Goal: Task Accomplishment & Management: Complete application form

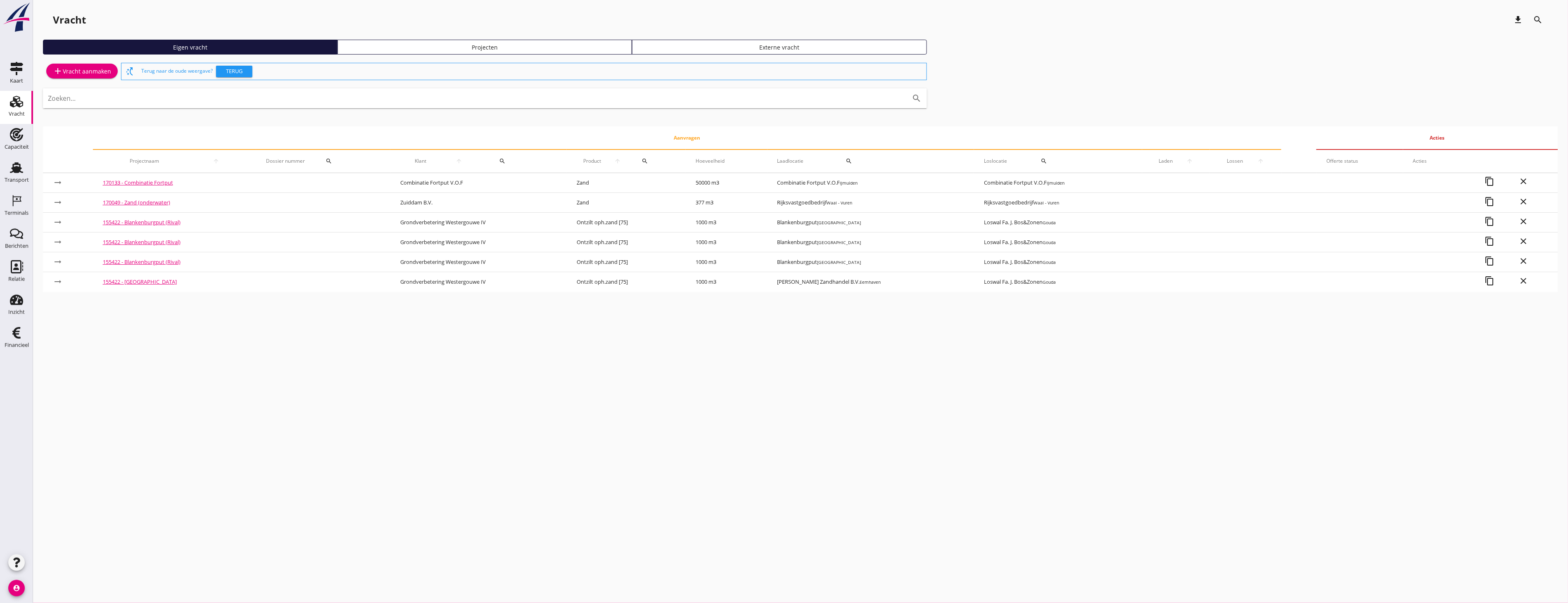
click at [425, 45] on div "Projecten" at bounding box center [485, 47] width 287 height 9
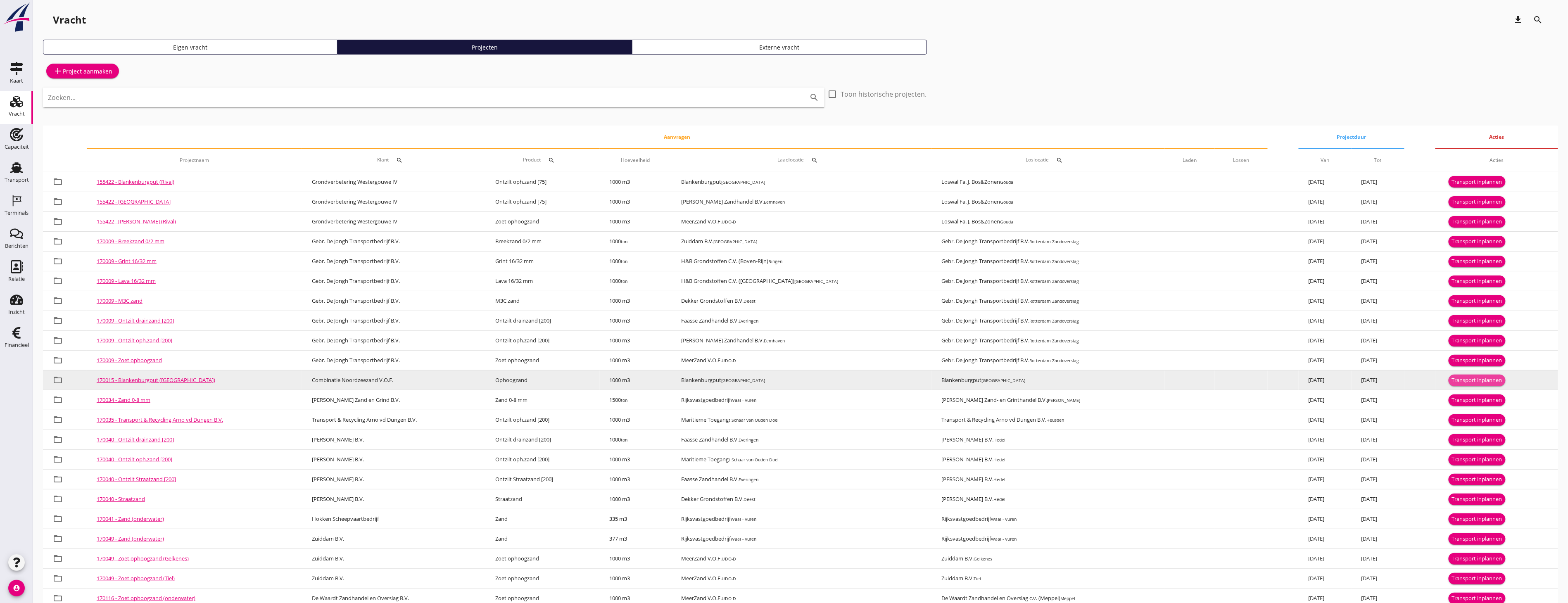
click at [1466, 376] on div "Transport inplannen" at bounding box center [1477, 380] width 50 height 9
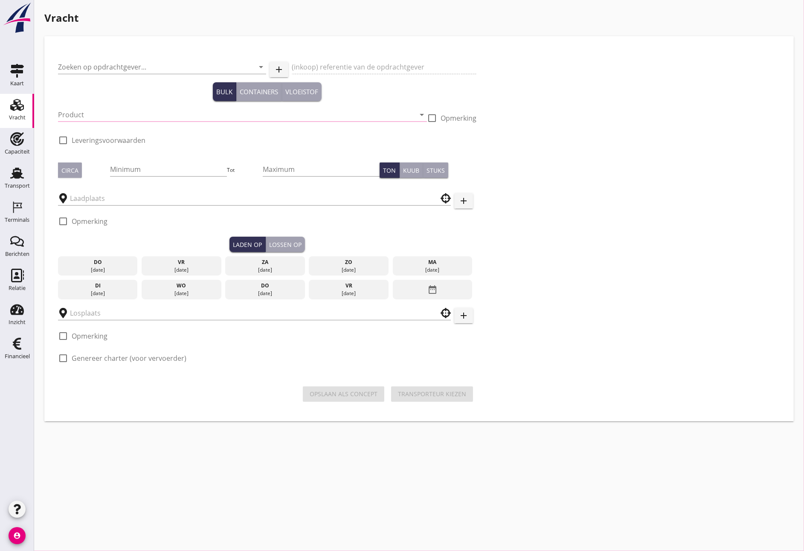
type input "Combinatie Noordzeezand V.O.F."
type input "Ophoogzand (6120)"
type input "1000"
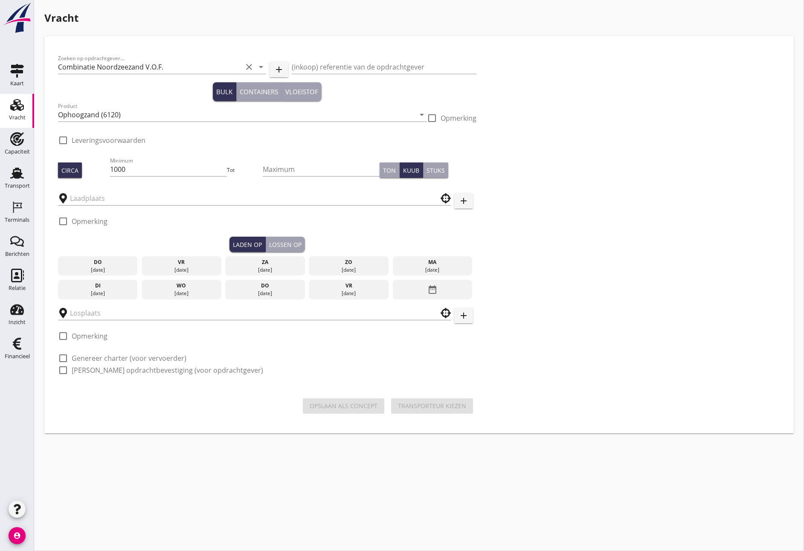
type input "Blankenburgput"
checkbox input "true"
type input "Blankenburgput"
checkbox input "true"
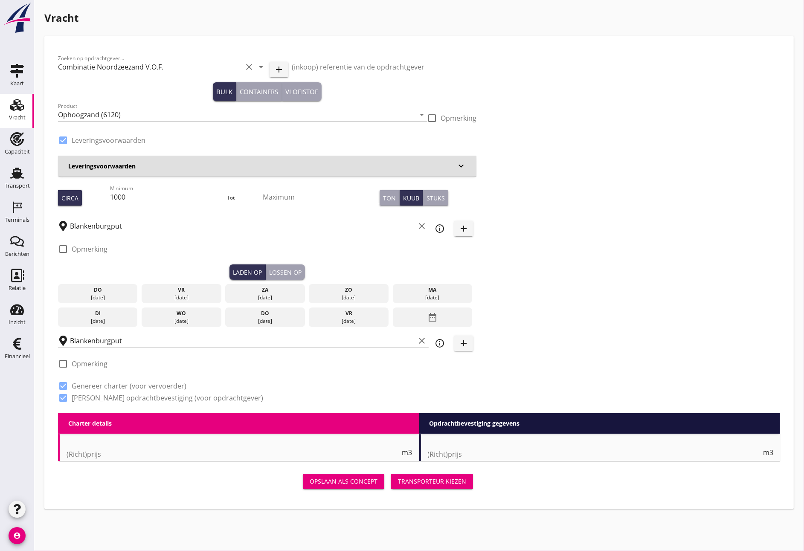
type input "1.15"
radio input "false"
type input "1.15"
radio input "false"
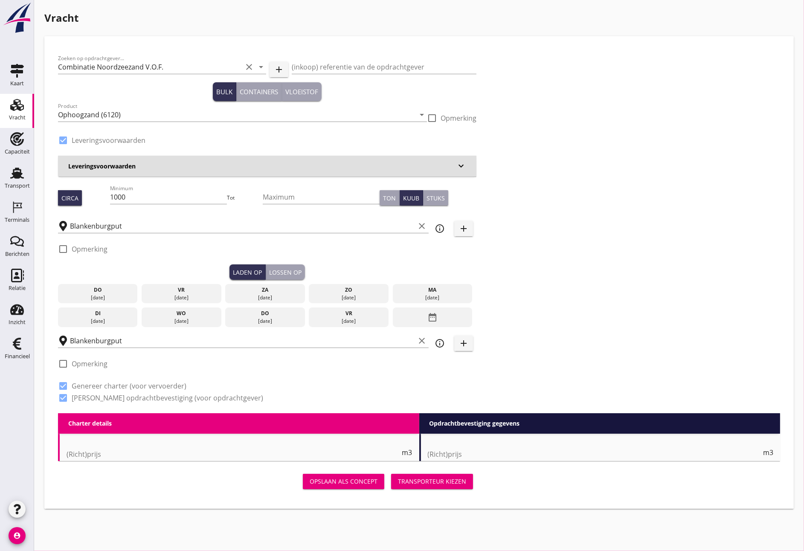
radio input "false"
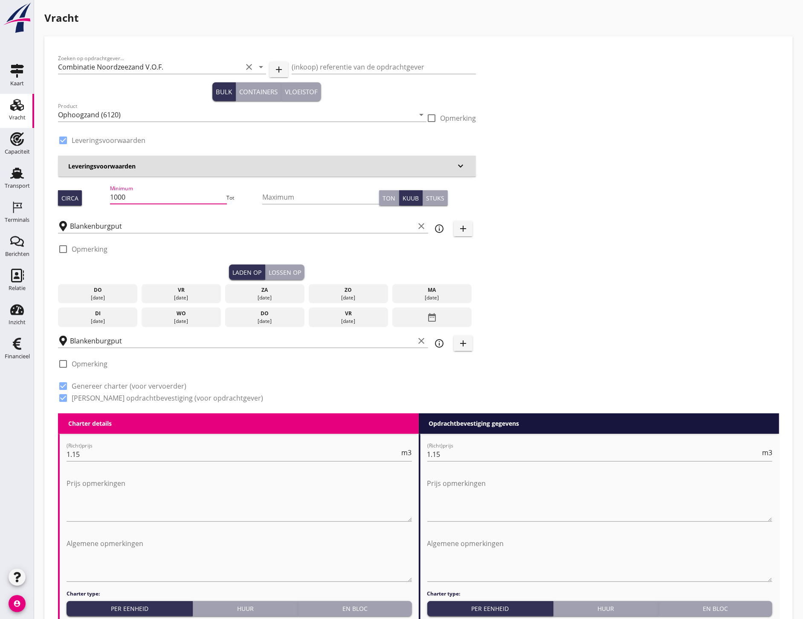
click at [129, 202] on input "1000" at bounding box center [168, 197] width 117 height 14
drag, startPoint x: 129, startPoint y: 202, endPoint x: 96, endPoint y: 215, distance: 35.5
click at [96, 215] on div "Zoeken op opdrachtgever... Combinatie Noordzeezand V.O.F. clear arrow_drop_down…" at bounding box center [267, 231] width 425 height 363
type input "499"
click at [178, 289] on div "vr" at bounding box center [181, 290] width 75 height 8
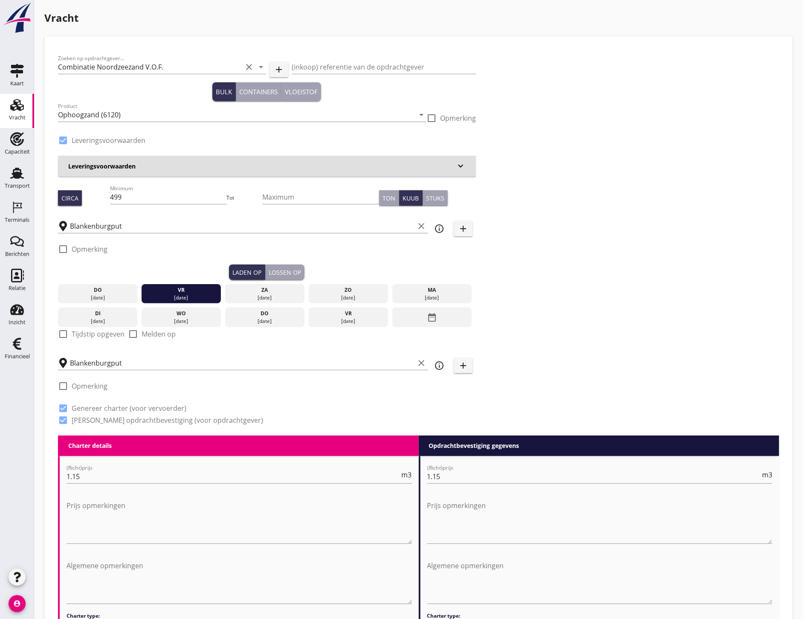
click at [277, 268] on div "Lossen op" at bounding box center [285, 272] width 32 height 9
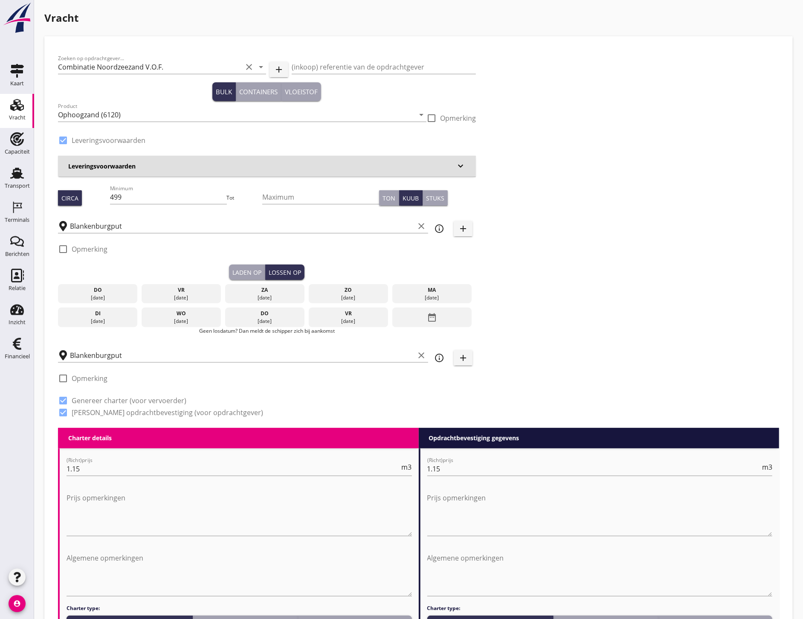
click at [206, 290] on div "vr" at bounding box center [181, 290] width 75 height 8
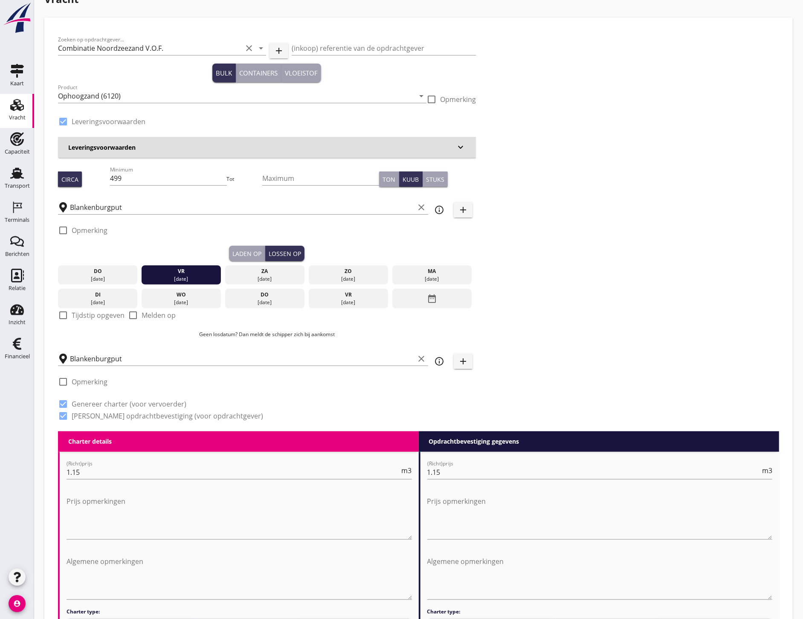
scroll to position [47, 0]
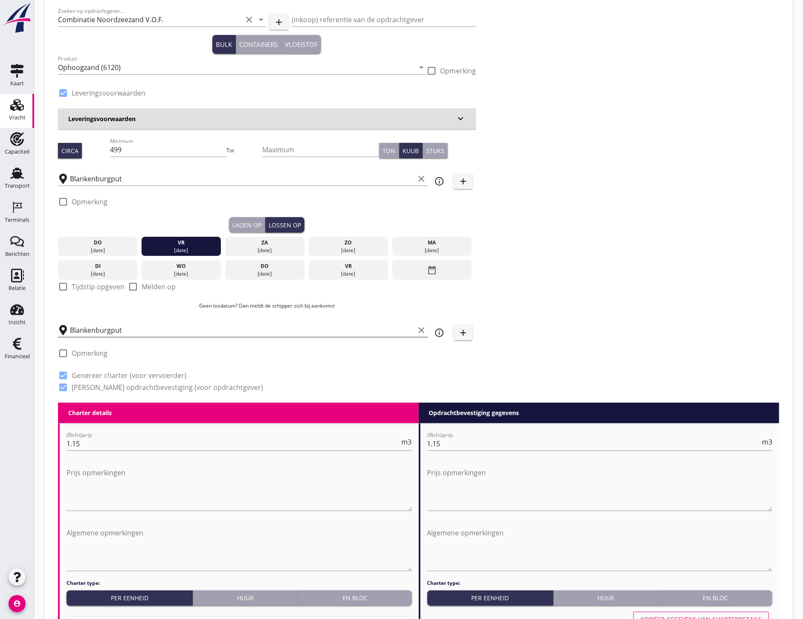
click at [101, 327] on input "Blankenburgput" at bounding box center [242, 330] width 344 height 14
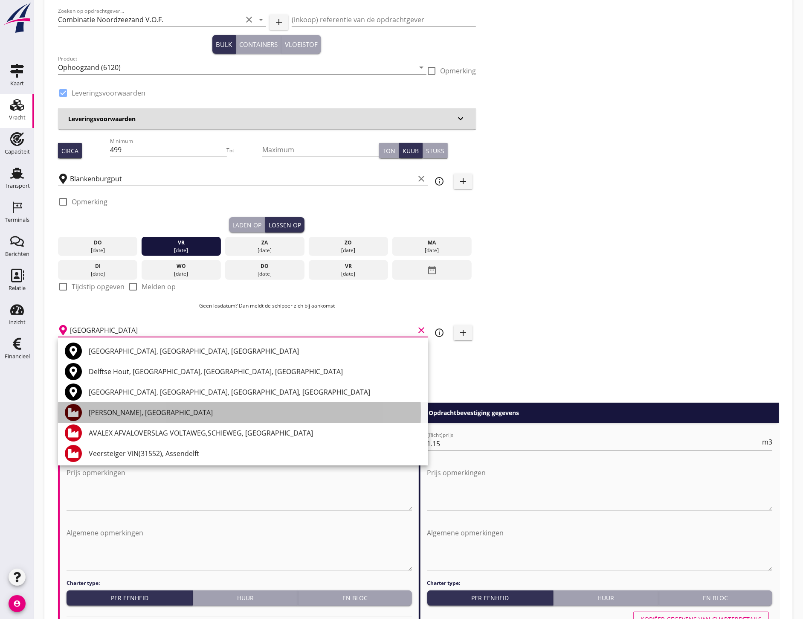
click at [141, 411] on div "[PERSON_NAME], [GEOGRAPHIC_DATA]" at bounding box center [255, 412] width 332 height 10
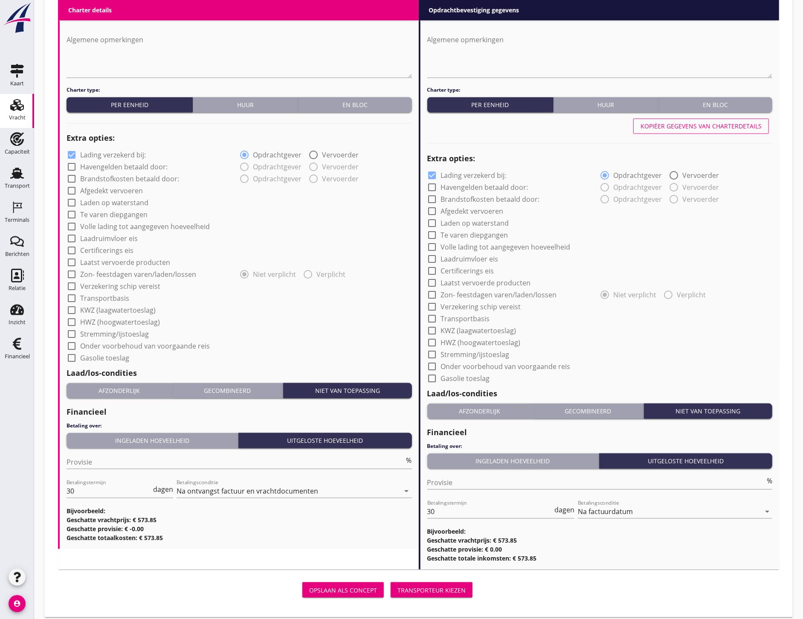
scroll to position [548, 0]
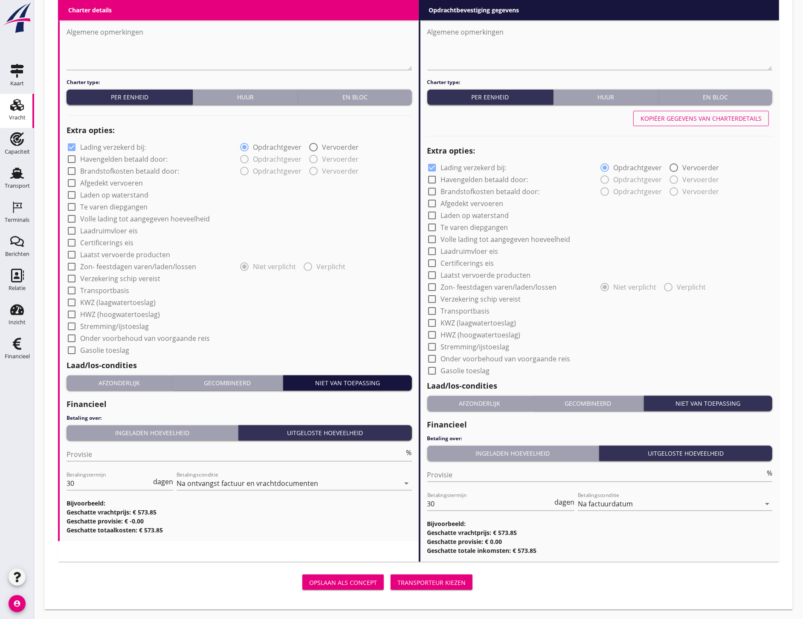
type input "[PERSON_NAME], [GEOGRAPHIC_DATA]"
click at [345, 381] on div "Niet van toepassing" at bounding box center [347, 382] width 122 height 9
click at [700, 402] on div "Niet van toepassing" at bounding box center [708, 403] width 122 height 9
click at [437, 582] on div "Transporteur kiezen" at bounding box center [431, 582] width 68 height 9
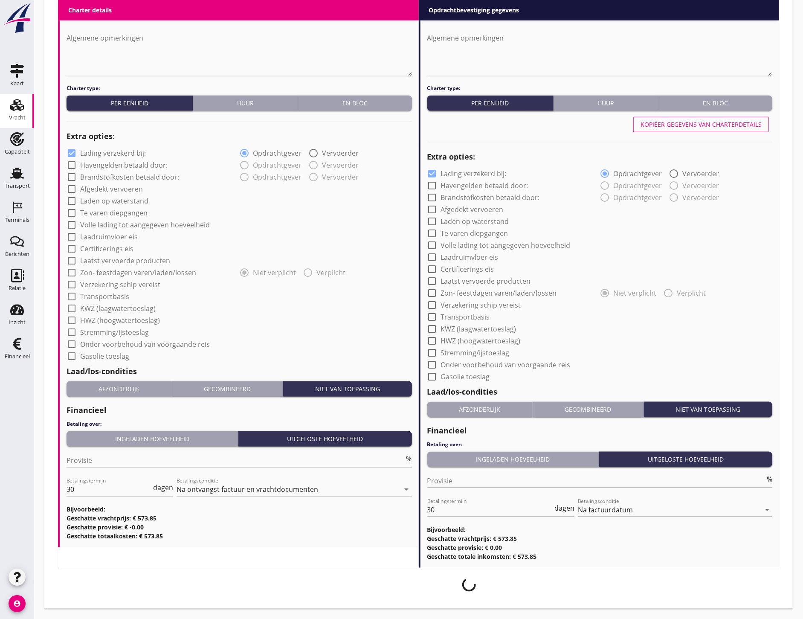
scroll to position [541, 0]
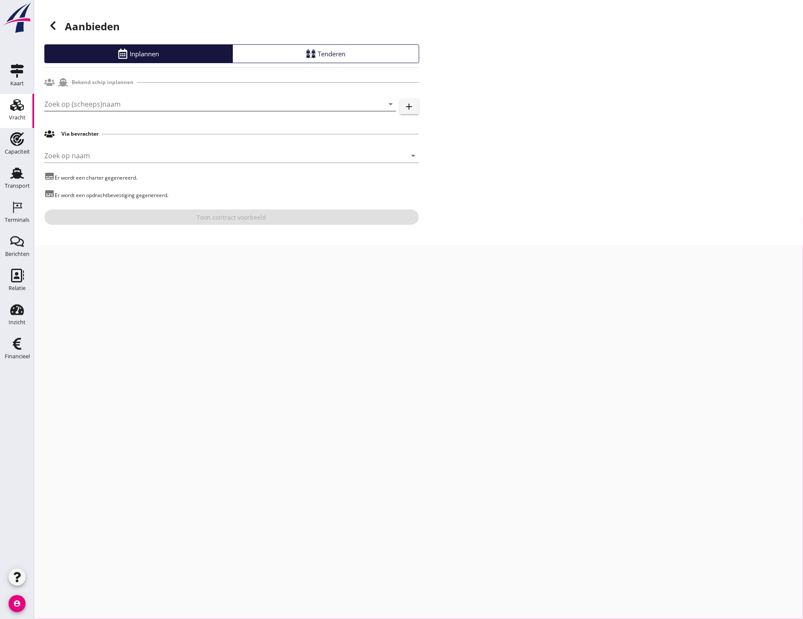
click at [124, 97] on input "Zoek op (scheeps)naam" at bounding box center [208, 104] width 328 height 14
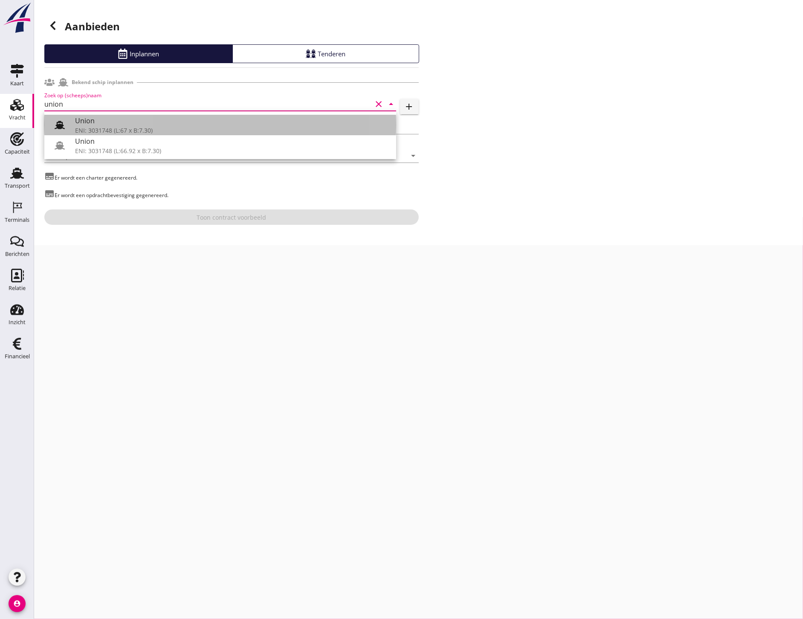
click at [120, 122] on div "Union" at bounding box center [232, 121] width 314 height 10
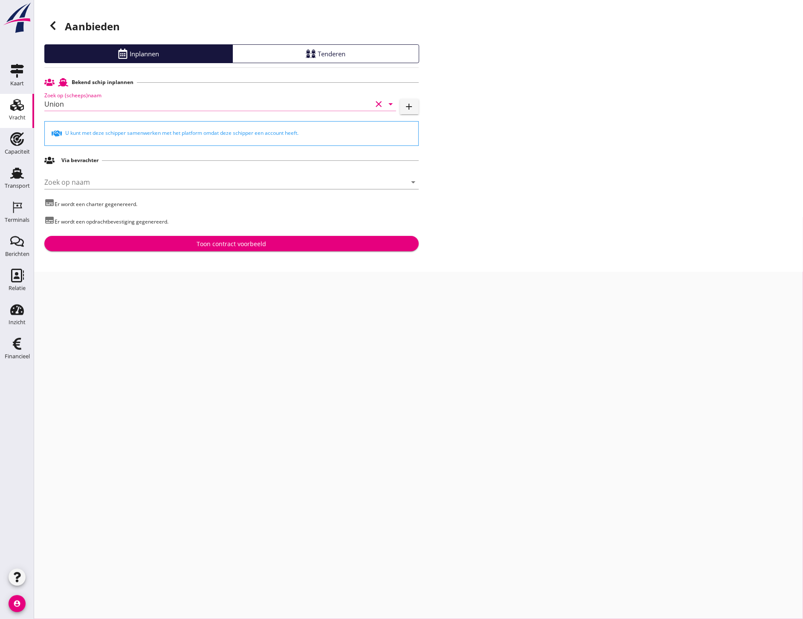
type input "Union"
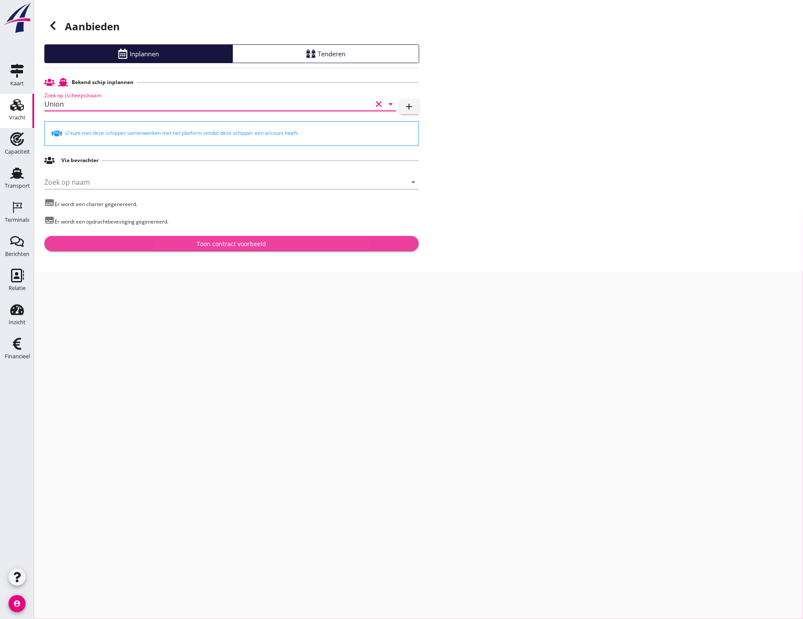
click at [237, 241] on div "Toon contract voorbeeld" at bounding box center [231, 243] width 69 height 9
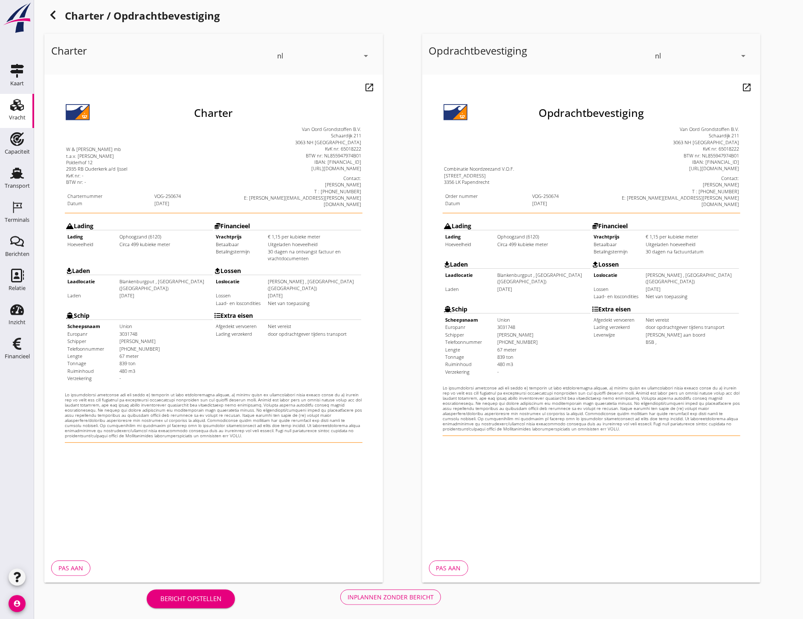
scroll to position [12, 0]
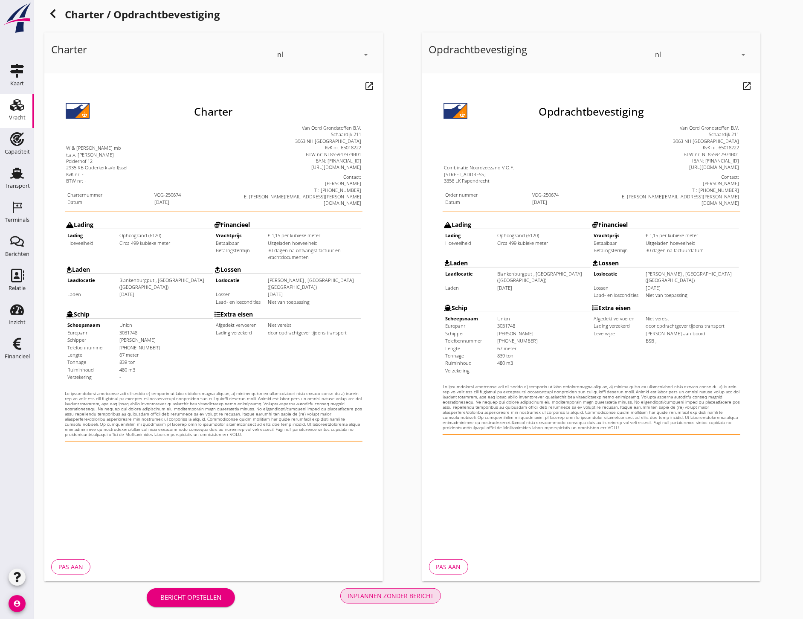
click at [409, 599] on div "Inplannen zonder bericht" at bounding box center [390, 595] width 86 height 9
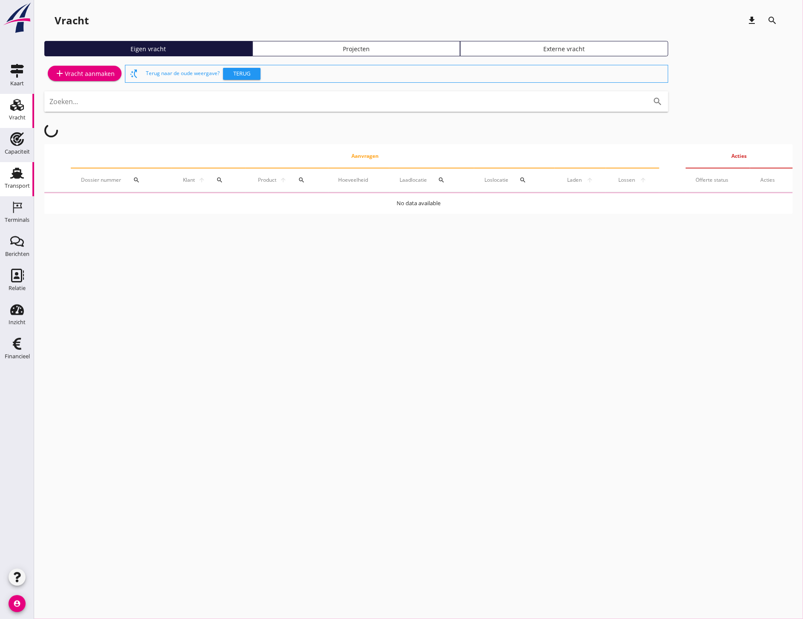
click at [20, 180] on div "Transport" at bounding box center [17, 186] width 25 height 12
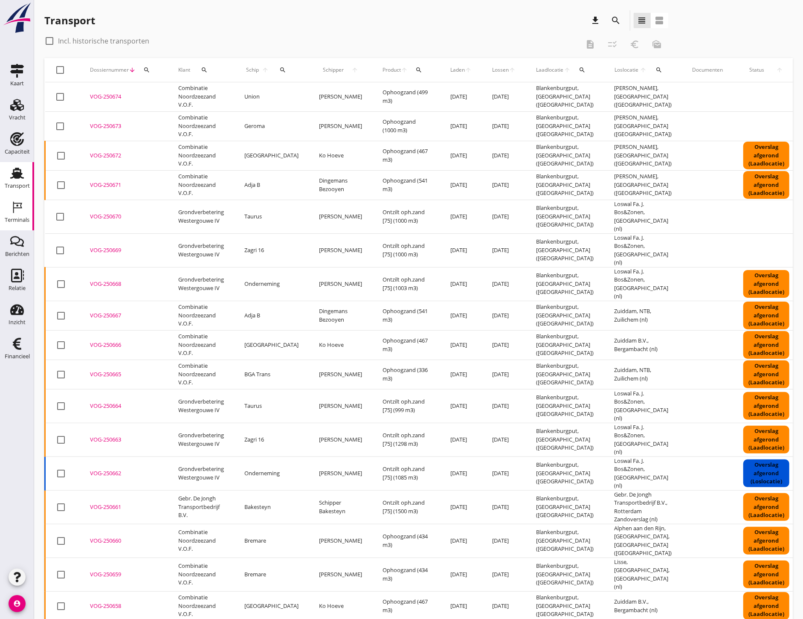
click at [18, 224] on div "Terminals" at bounding box center [17, 220] width 25 height 12
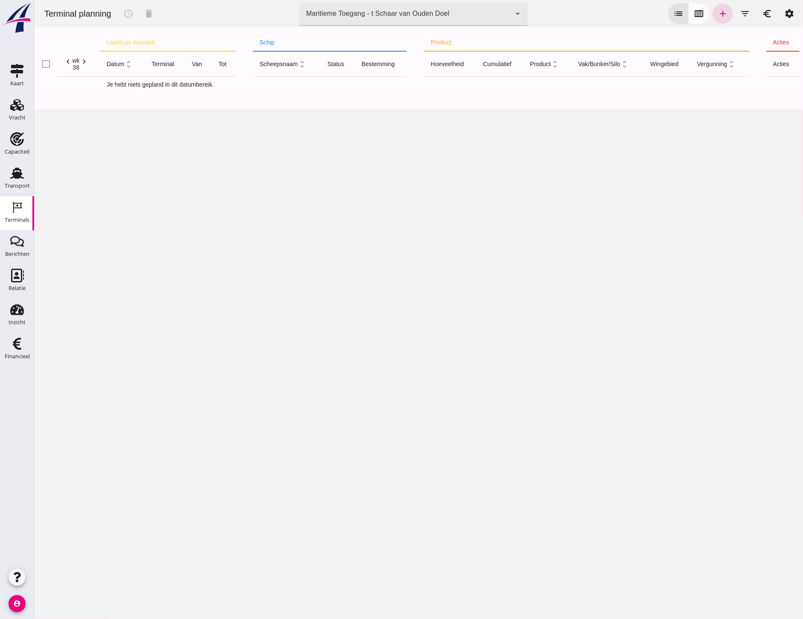
click at [527, 14] on div "Terminal planning schedule delete terminal Maritieme Toegang - t Schaar van Oud…" at bounding box center [418, 13] width 762 height 27
click at [514, 18] on icon "arrow_drop_down" at bounding box center [517, 14] width 10 height 10
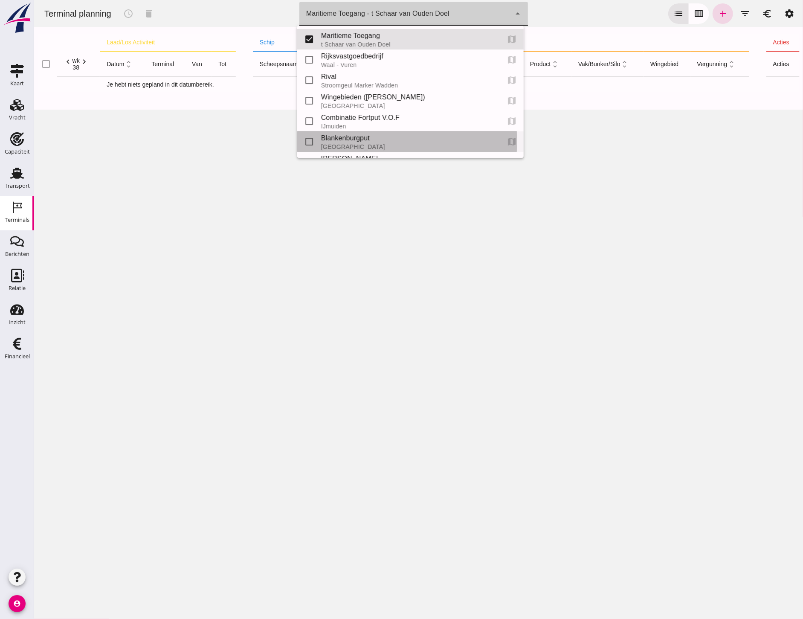
click at [335, 138] on div "Blankenburgput" at bounding box center [407, 138] width 172 height 10
type input "e6c78bfd-e3f1-4bb9-b01e-b37ce3668b52"
checkbox input "false"
checkbox input "true"
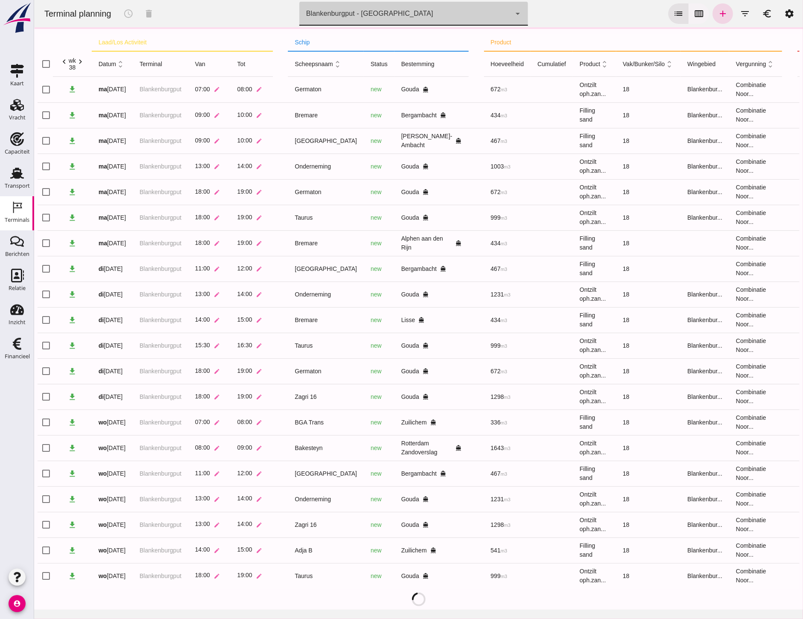
click at [693, 13] on icon "calendar_view_week" at bounding box center [698, 14] width 10 height 10
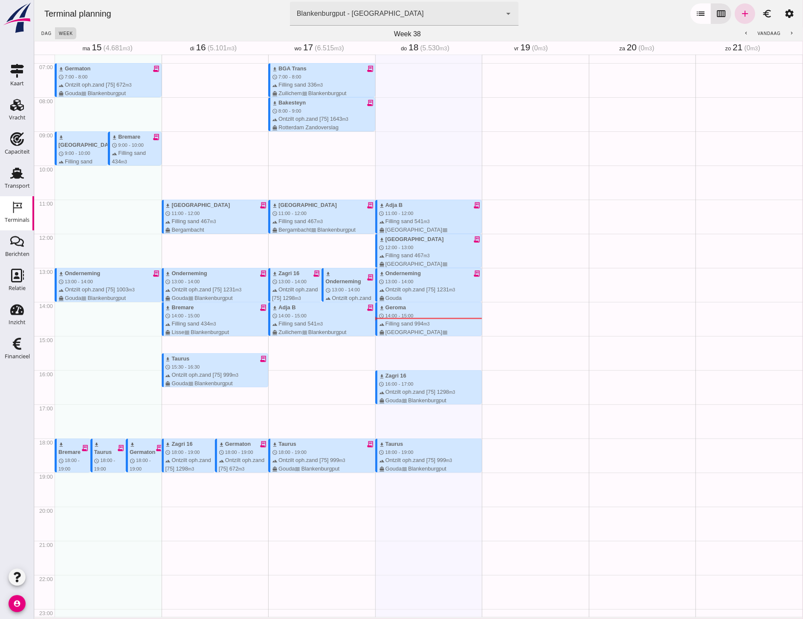
scroll to position [161, 0]
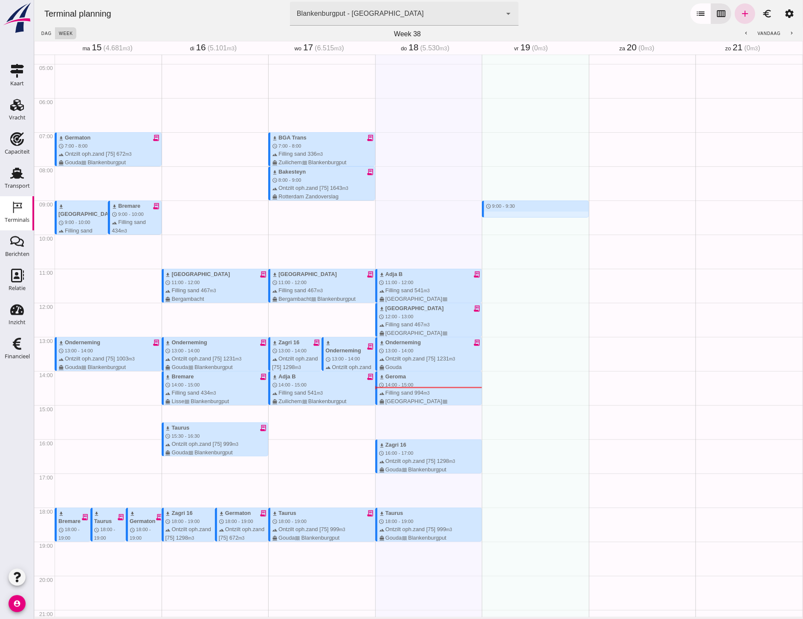
drag, startPoint x: 514, startPoint y: 202, endPoint x: 514, endPoint y: 219, distance: 16.6
click at [514, 219] on div "schedule 9:00 - 9:30" at bounding box center [534, 302] width 107 height 818
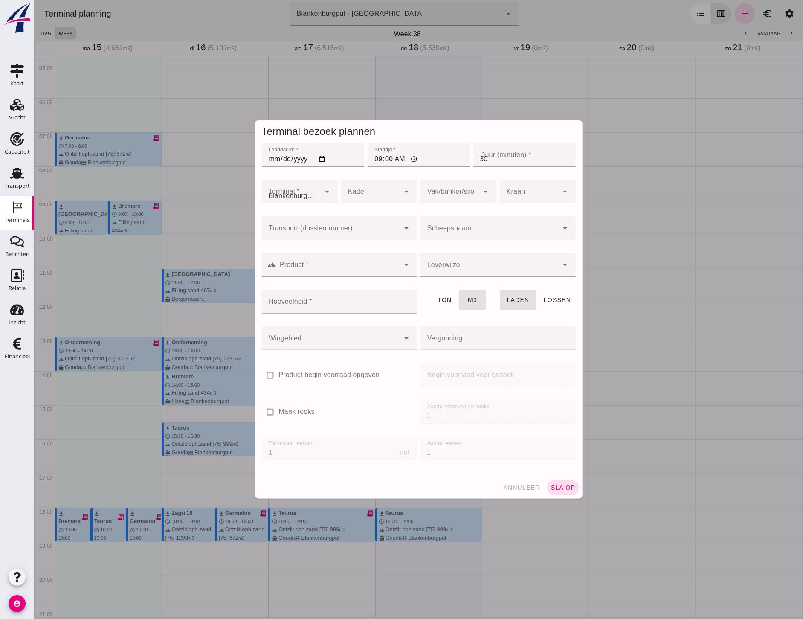
type input "Combinatie Noordzeezand V.O.F."
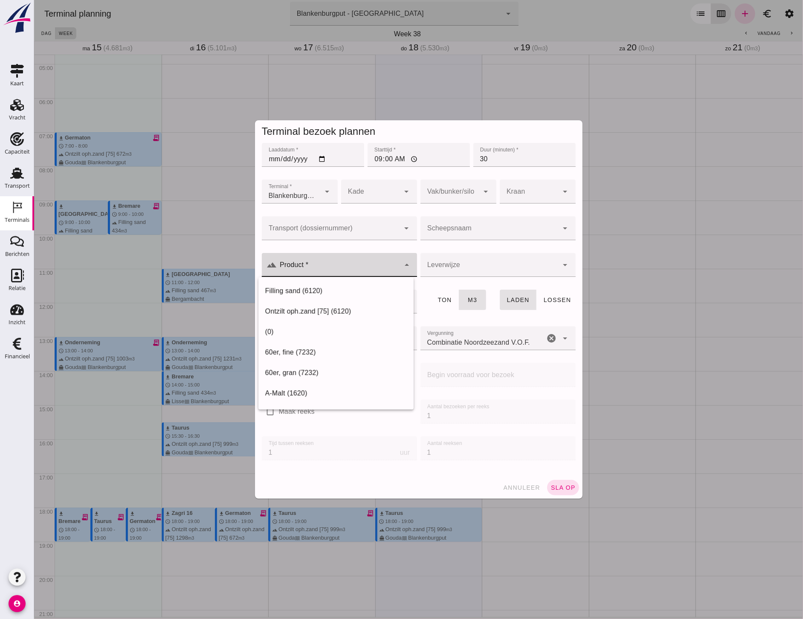
click at [308, 276] on div at bounding box center [338, 265] width 123 height 24
click at [326, 233] on input "Transport (dossiernummer)" at bounding box center [330, 232] width 138 height 10
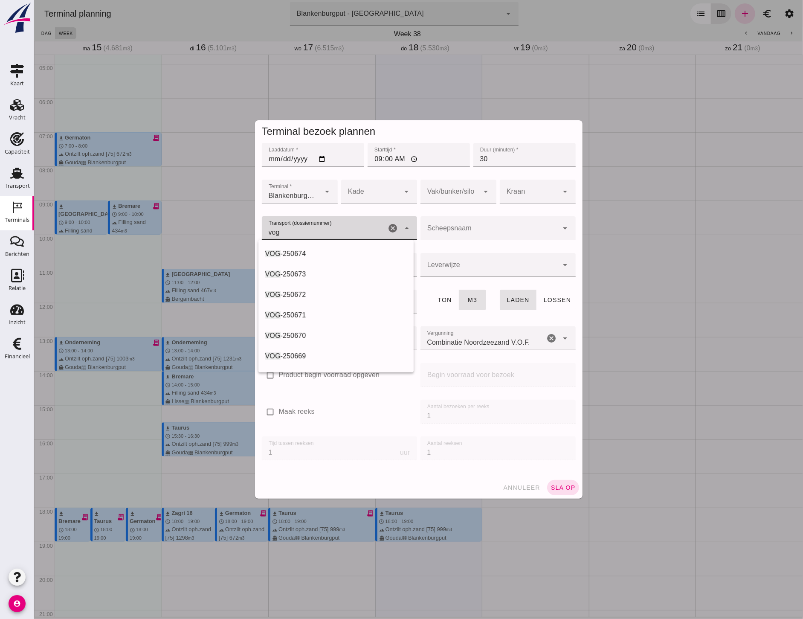
drag, startPoint x: 328, startPoint y: 252, endPoint x: 374, endPoint y: 267, distance: 47.9
click at [328, 252] on div "VOG -250674" at bounding box center [336, 254] width 142 height 10
type input "VOG-250674"
type input "franco_on_board"
type input "480"
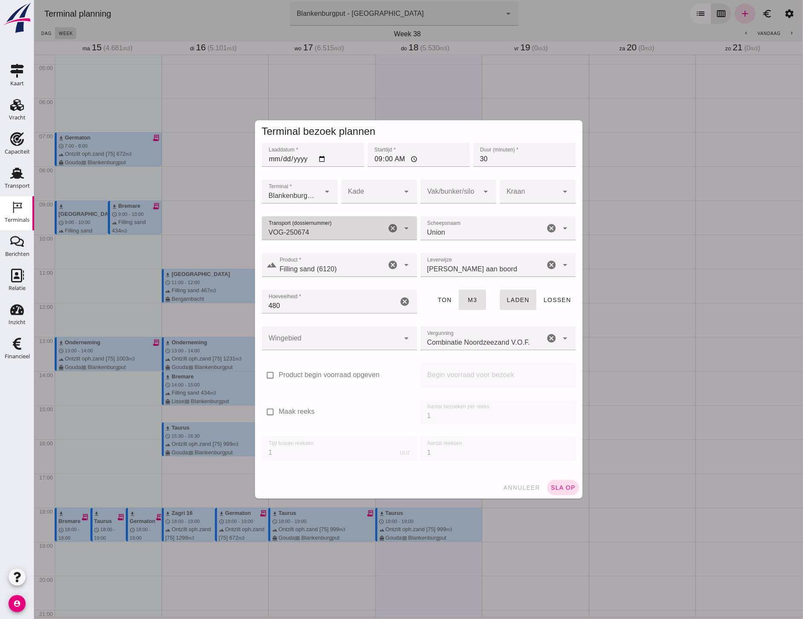
type input "VOG-250674"
click at [322, 338] on div at bounding box center [330, 338] width 138 height 24
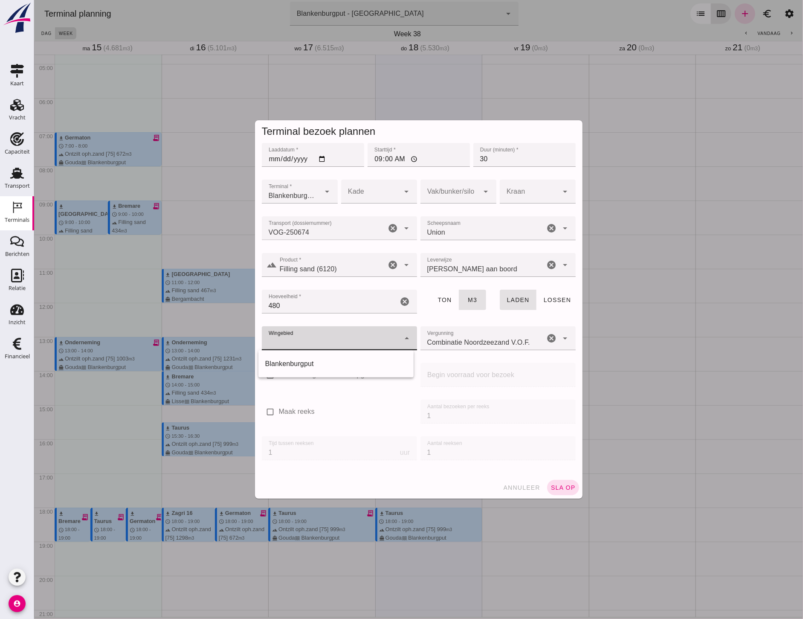
click at [319, 361] on div "Blankenburgput" at bounding box center [336, 363] width 142 height 10
type input "333"
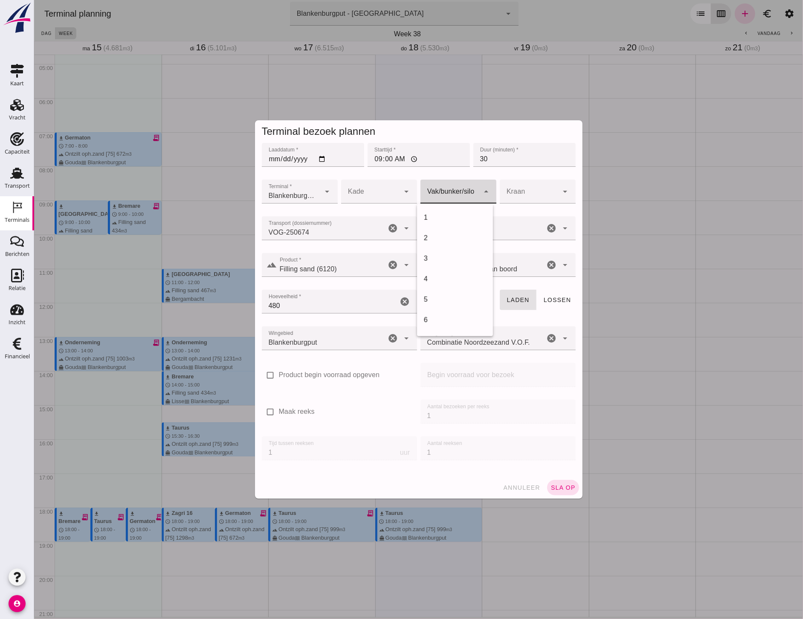
click at [454, 189] on div at bounding box center [449, 191] width 59 height 24
click at [437, 275] on div "18" at bounding box center [454, 281] width 76 height 20
type input "366"
click at [561, 484] on span "sla op" at bounding box center [562, 487] width 25 height 7
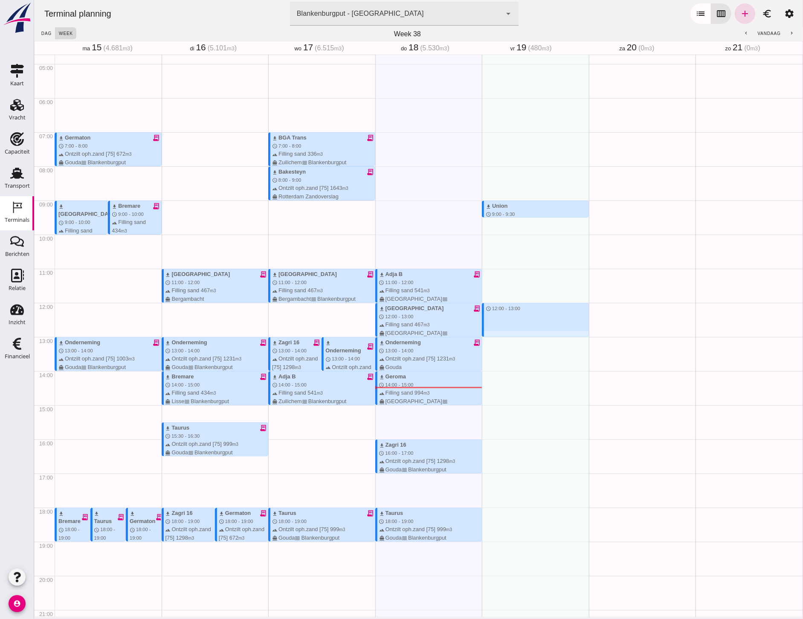
drag, startPoint x: 523, startPoint y: 302, endPoint x: 531, endPoint y: 335, distance: 34.7
click at [531, 335] on div "download Union schedule 9:00 - 9:30 terrain Filling sand 480 m3 directions_boat…" at bounding box center [534, 302] width 107 height 818
type input "Combinatie Noordzeezand V.O.F."
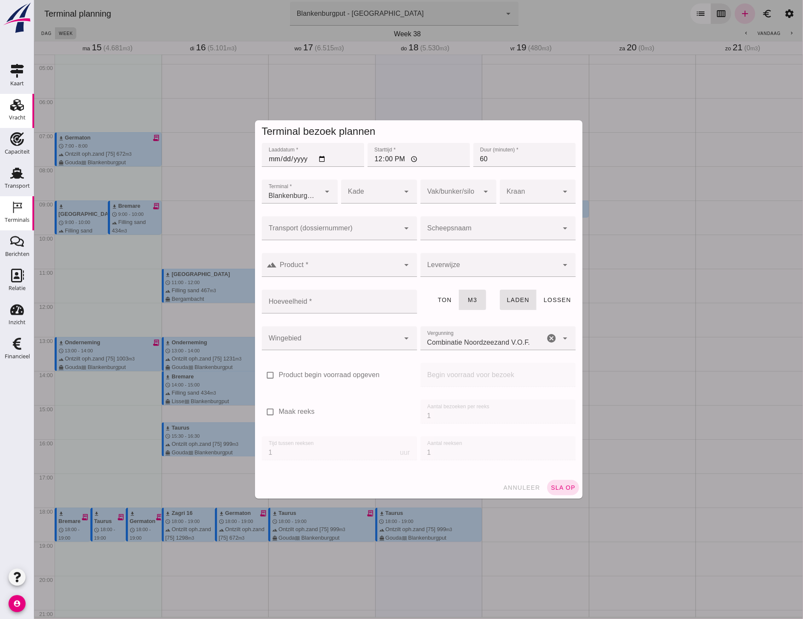
click at [16, 114] on div "Vracht" at bounding box center [17, 118] width 17 height 12
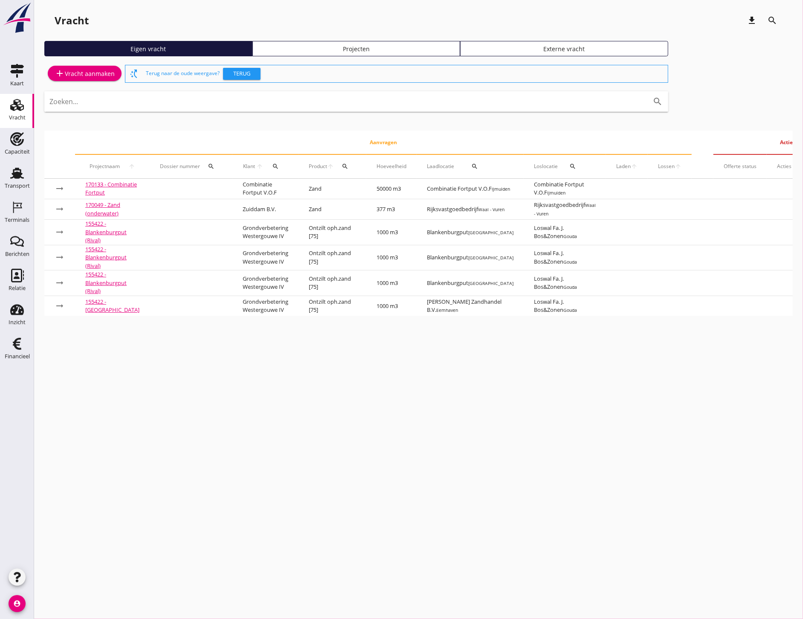
click at [350, 40] on div "Vracht download search Eigen vracht Projecten Externe vracht add Vracht aanmake…" at bounding box center [418, 166] width 769 height 333
click at [350, 55] on link "Projecten" at bounding box center [356, 48] width 208 height 15
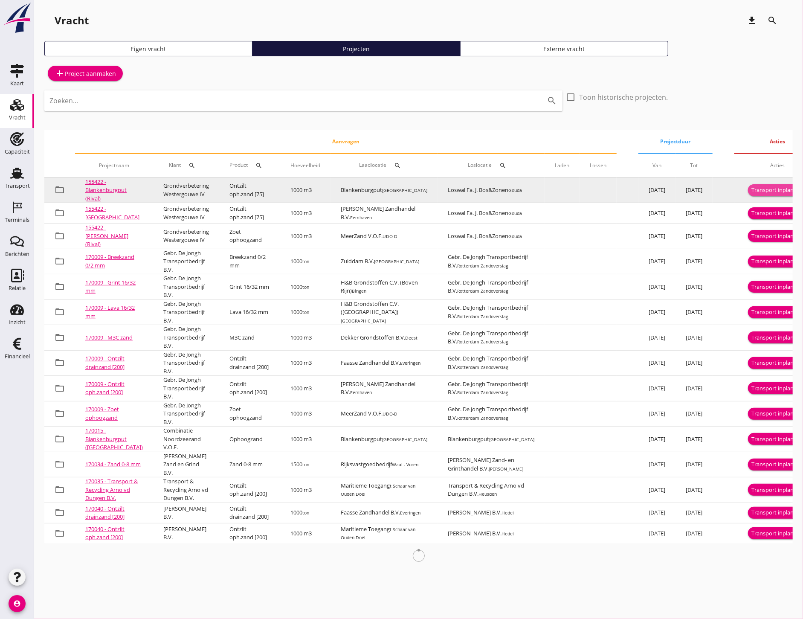
click at [748, 184] on button "Transport inplannen" at bounding box center [777, 190] width 59 height 12
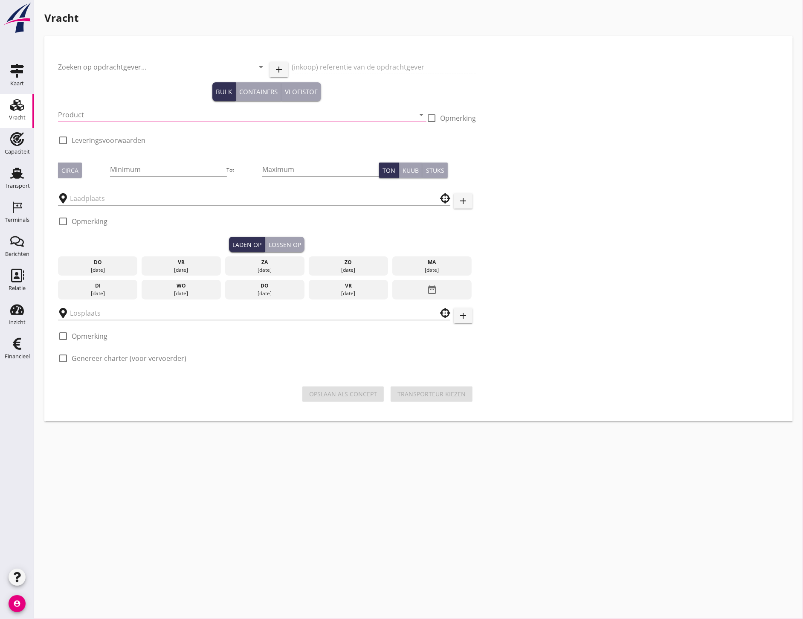
type input "Grondverbetering Westergouwe IV"
type input "Ontzilt oph.zand [75] (6120)"
type input "1000"
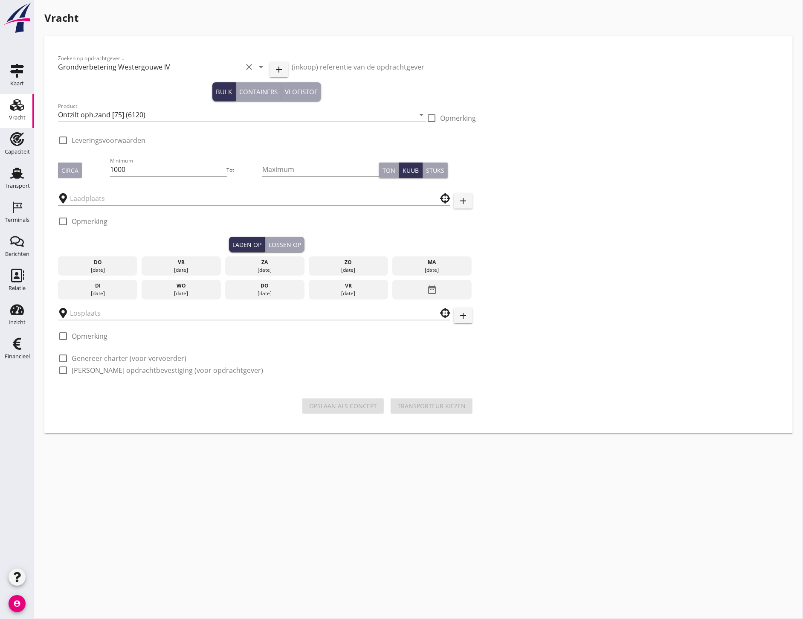
checkbox input "true"
type input "Blankenburgput"
type input "Loswal Fa. J. Bos&Zonen"
checkbox input "true"
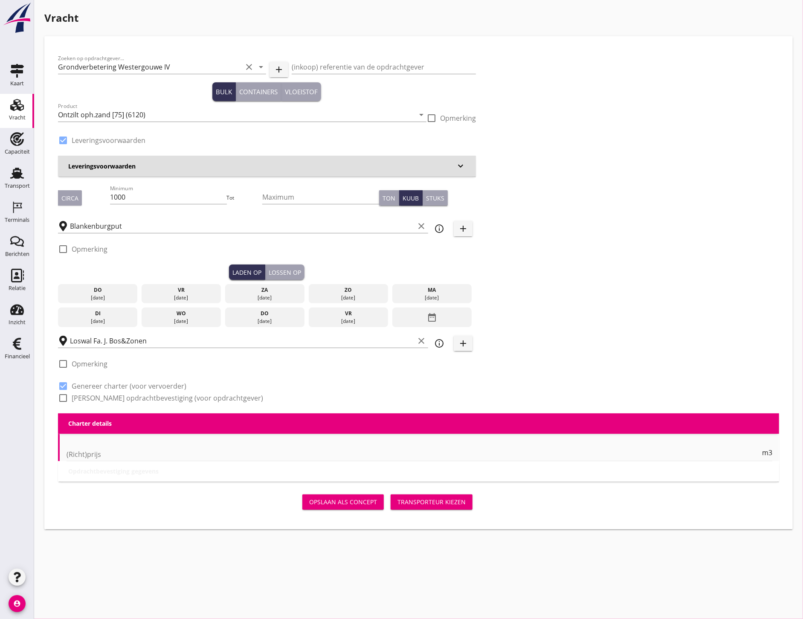
type input "2.2"
radio input "false"
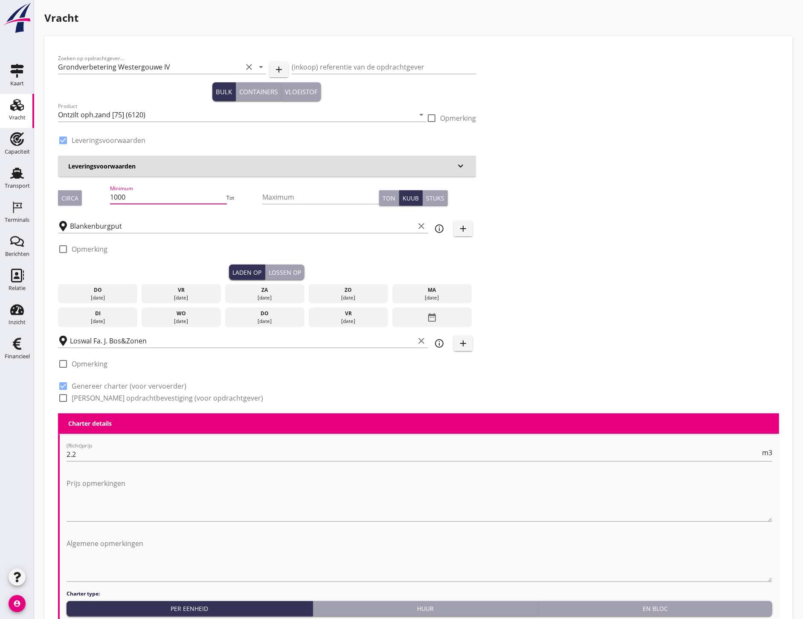
click at [154, 194] on input "1000" at bounding box center [168, 197] width 117 height 14
type input "1003"
click at [155, 292] on div "vr" at bounding box center [181, 290] width 75 height 8
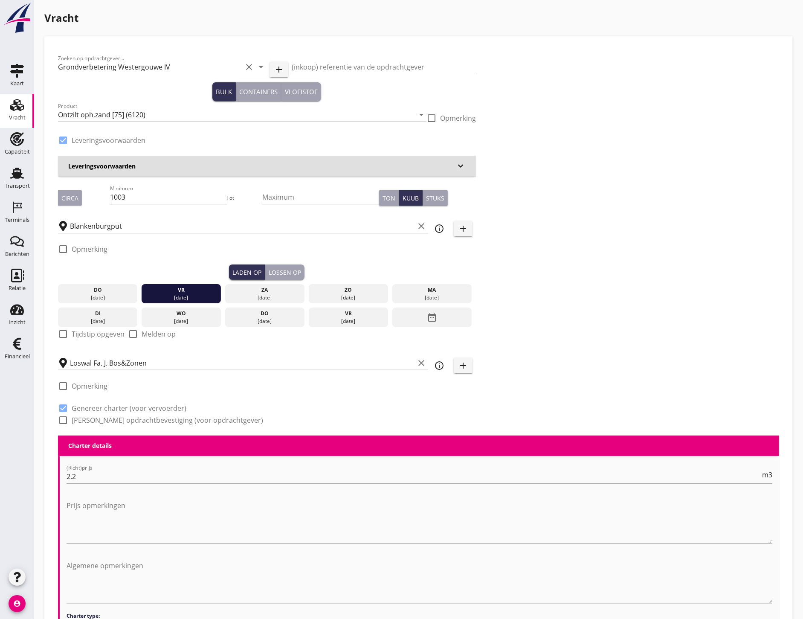
click at [290, 274] on div "Lossen op" at bounding box center [285, 272] width 32 height 9
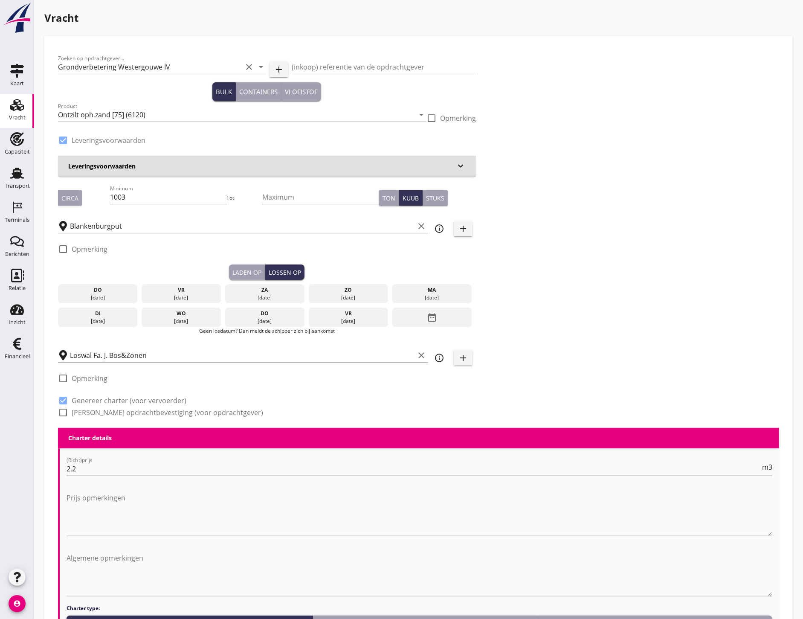
click at [423, 292] on div "ma" at bounding box center [431, 290] width 75 height 8
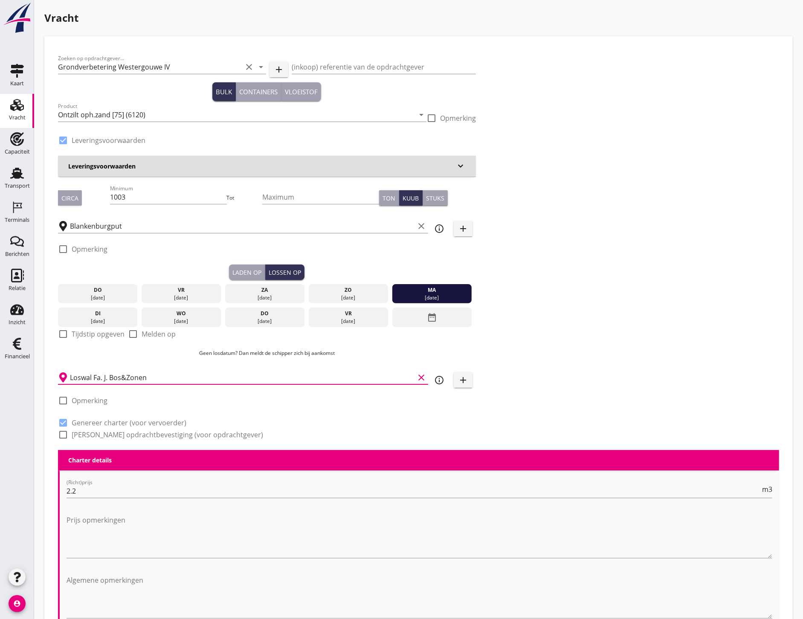
click at [175, 381] on input "Loswal Fa. J. Bos&Zonen" at bounding box center [242, 377] width 344 height 14
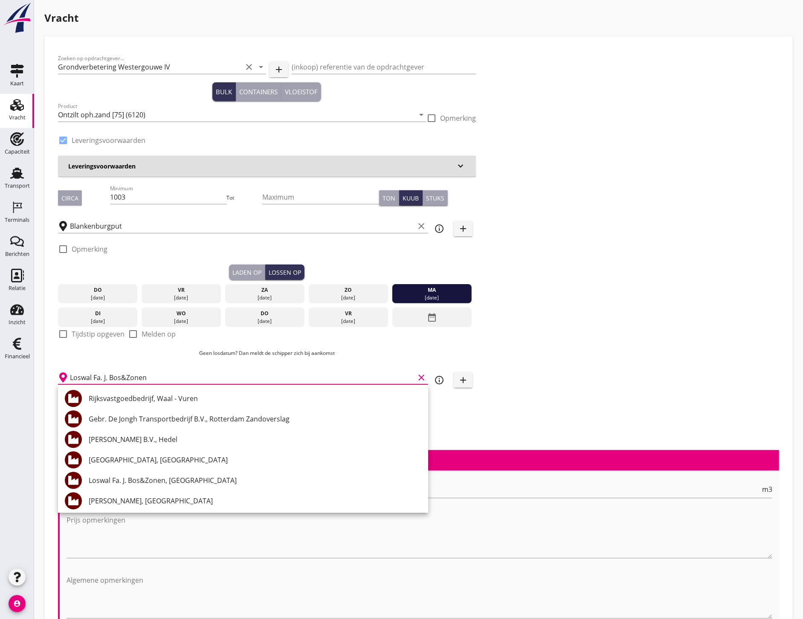
click at [593, 347] on div "Zoeken op opdrachtgever... Grondverbetering Westergouwe IV clear arrow_drop_dow…" at bounding box center [419, 250] width 728 height 400
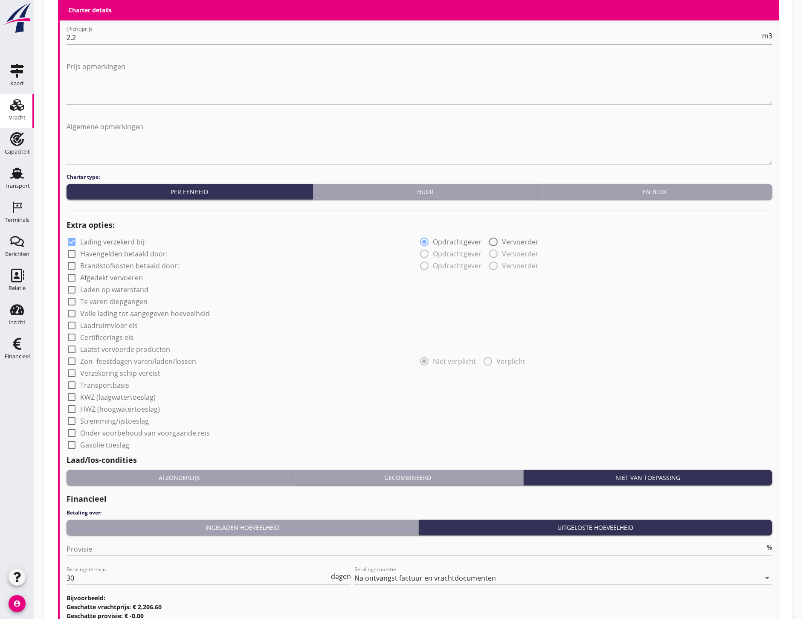
scroll to position [527, 0]
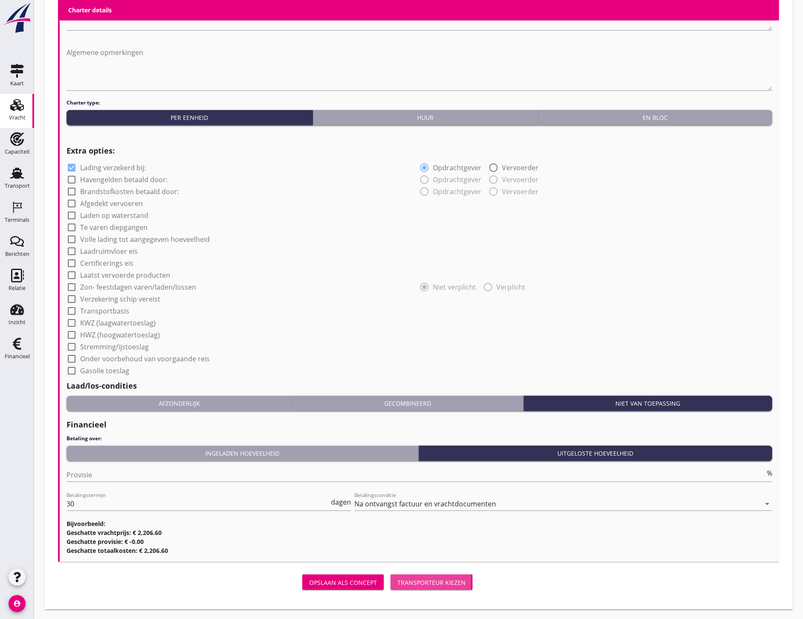
click at [467, 582] on button "Transporteur kiezen" at bounding box center [431, 581] width 82 height 15
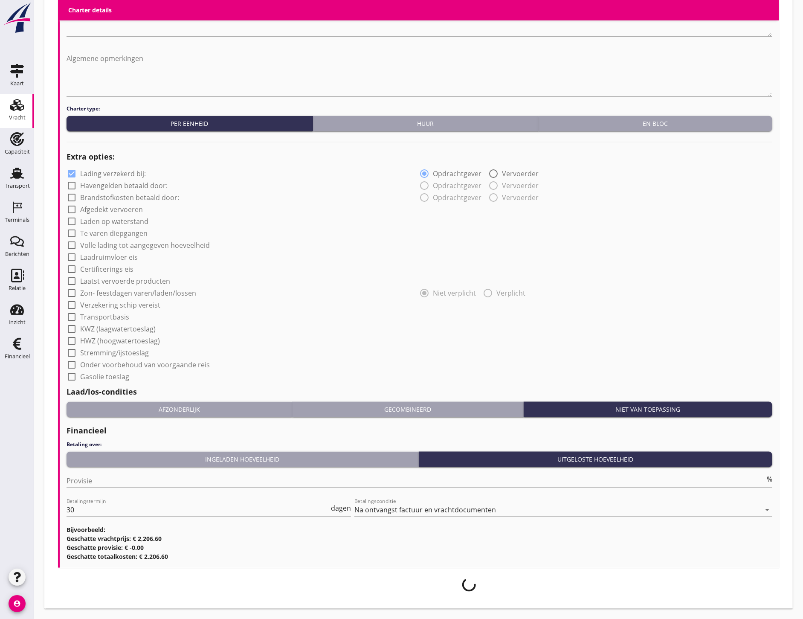
scroll to position [521, 0]
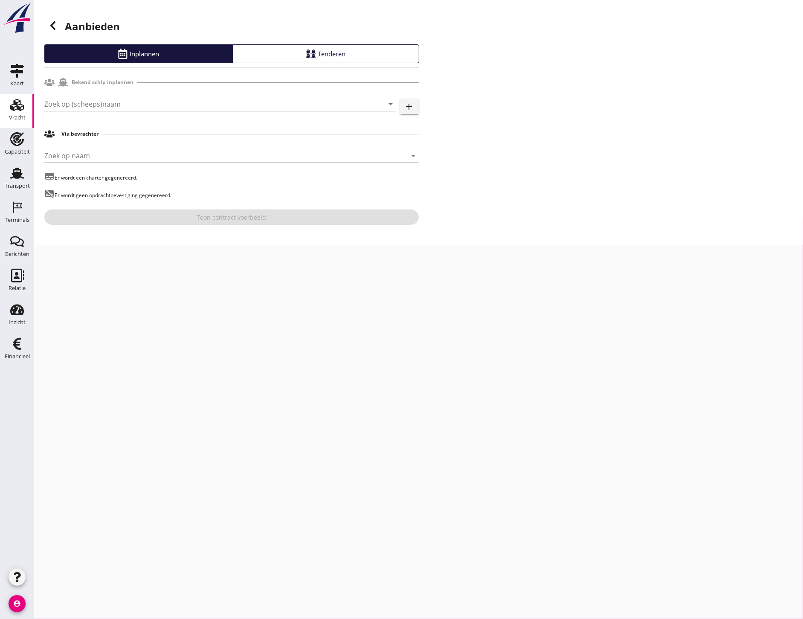
click at [84, 100] on input "Zoek op (scheeps)naam" at bounding box center [208, 104] width 328 height 14
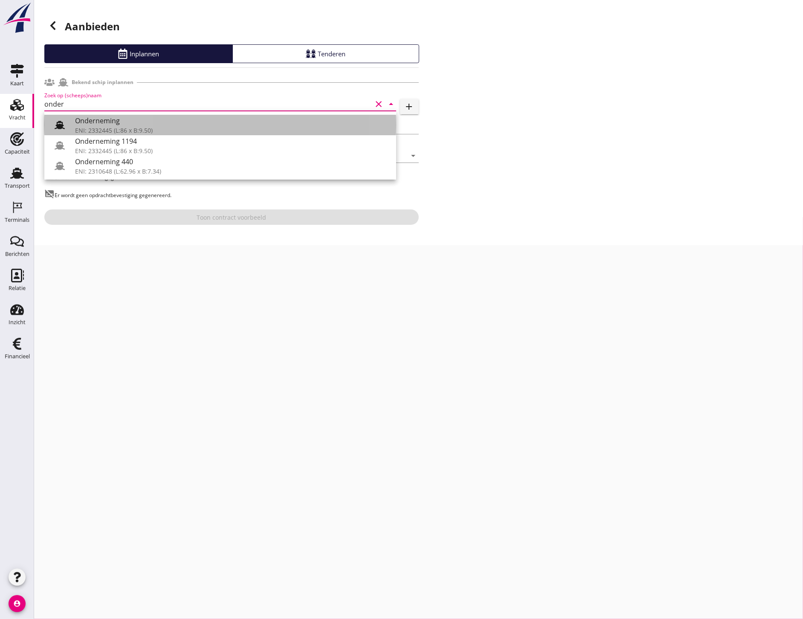
click at [63, 122] on icon at bounding box center [60, 125] width 10 height 10
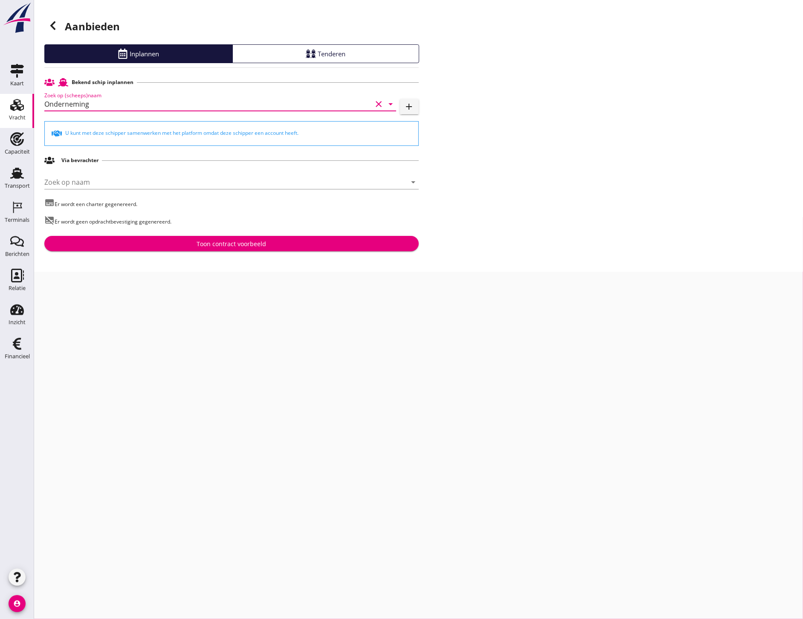
type input "Onderneming"
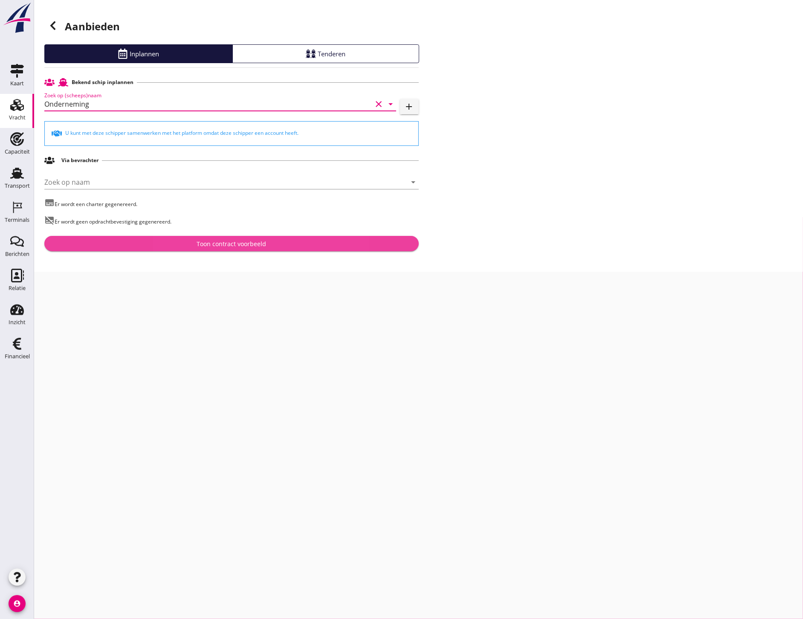
click at [255, 239] on button "Toon contract voorbeeld" at bounding box center [231, 243] width 374 height 15
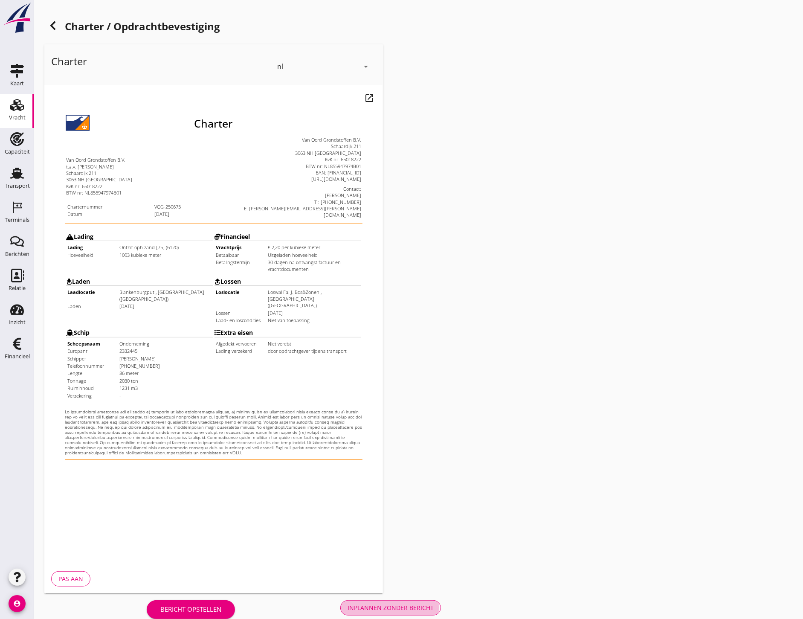
click at [362, 604] on div "Inplannen zonder bericht" at bounding box center [390, 607] width 86 height 9
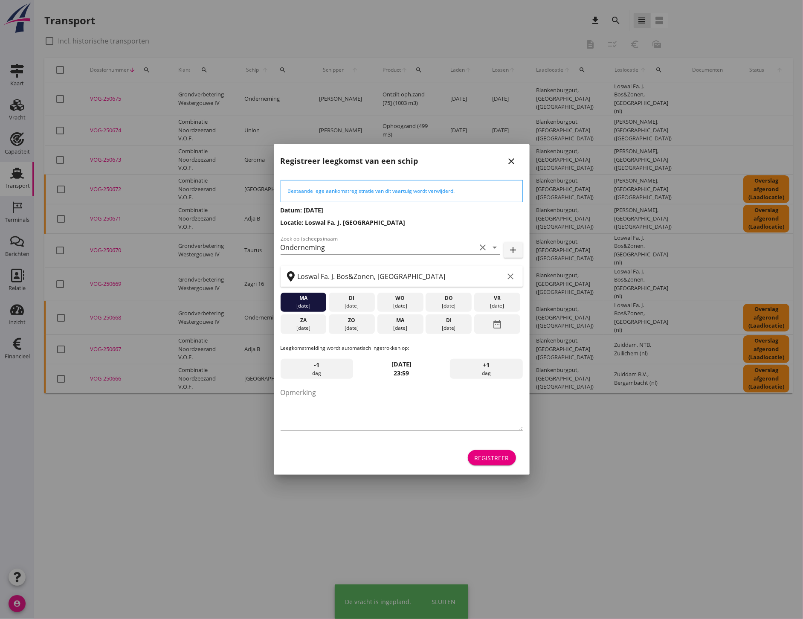
click at [500, 453] on div "Registreer" at bounding box center [491, 457] width 35 height 9
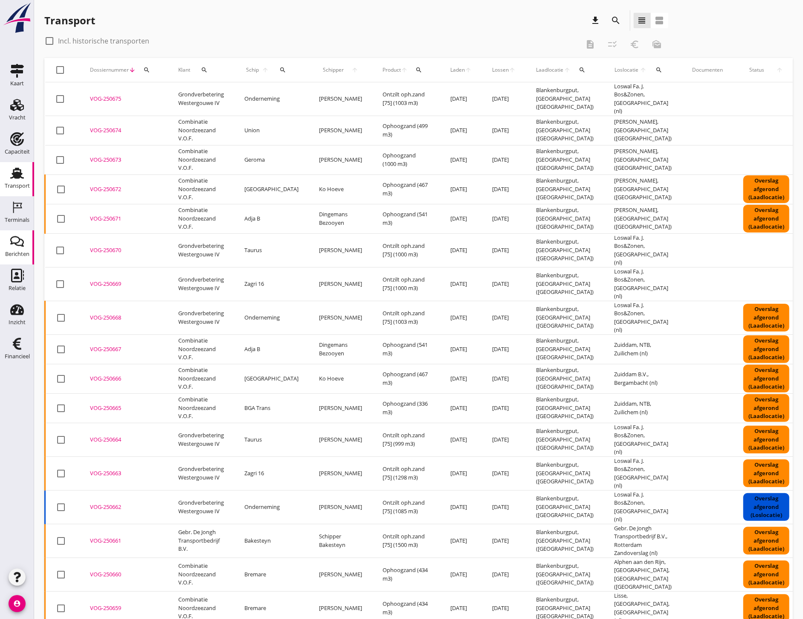
click at [19, 256] on div "Berichten" at bounding box center [17, 254] width 24 height 6
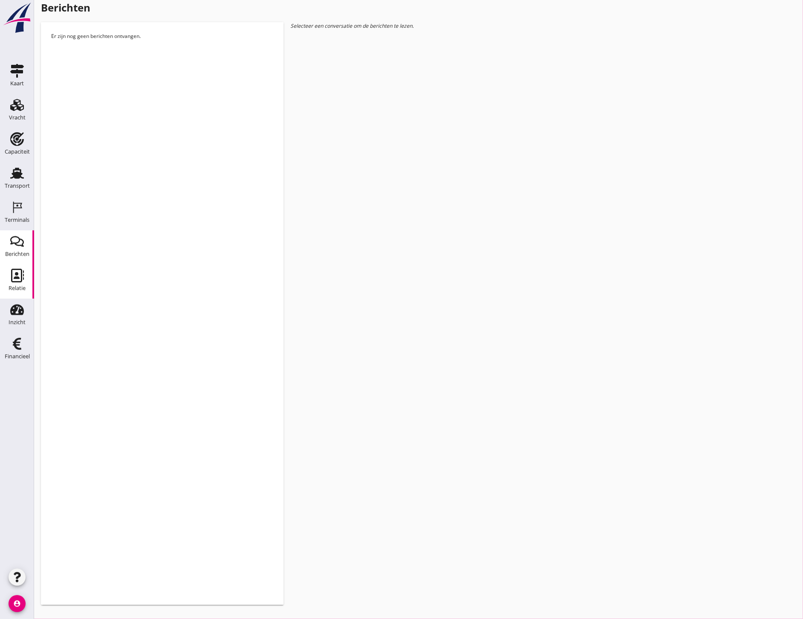
click at [15, 292] on div "Relatie" at bounding box center [17, 288] width 17 height 12
